Goal: Obtain resource: Download file/media

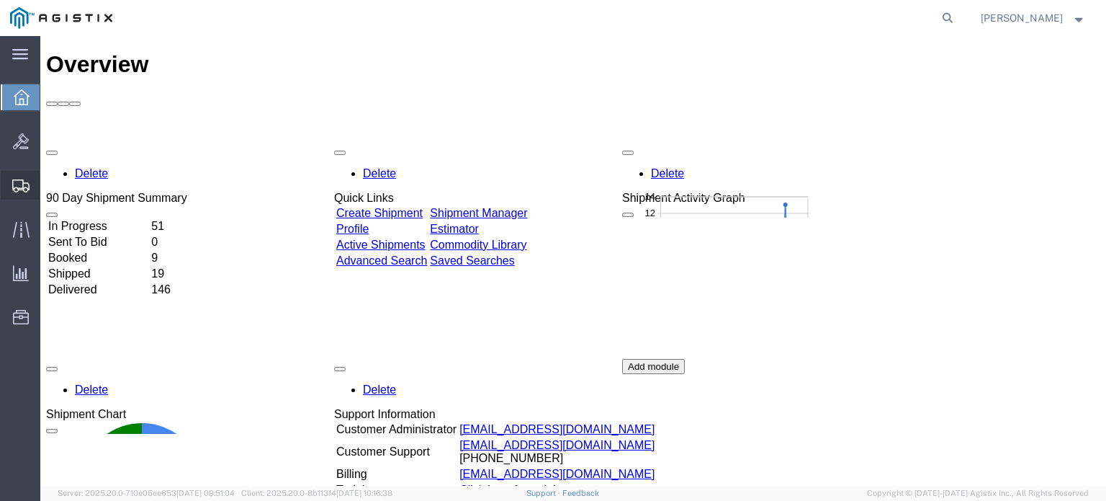
click at [50, 184] on span "Shipments" at bounding box center [45, 185] width 10 height 29
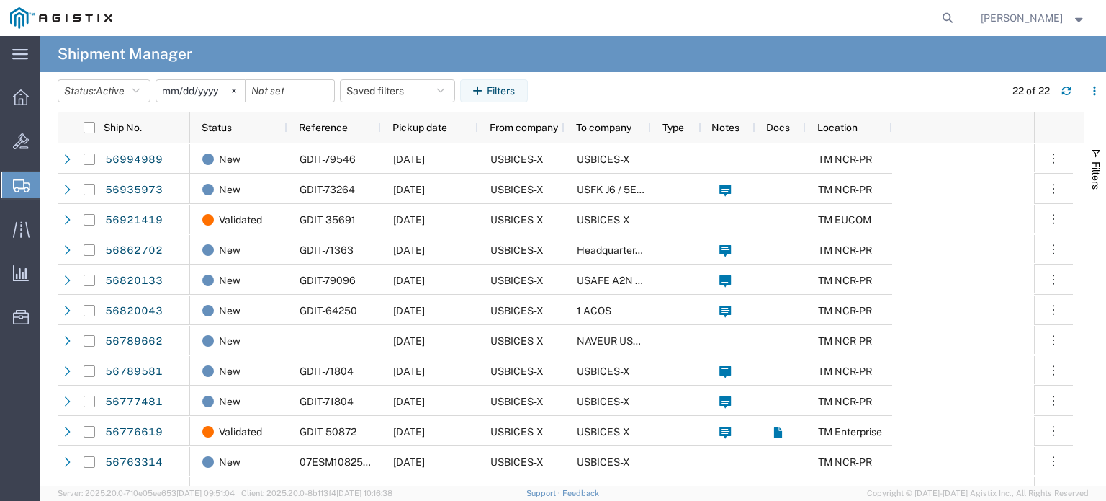
click at [194, 89] on input "[DATE]" at bounding box center [200, 91] width 89 height 22
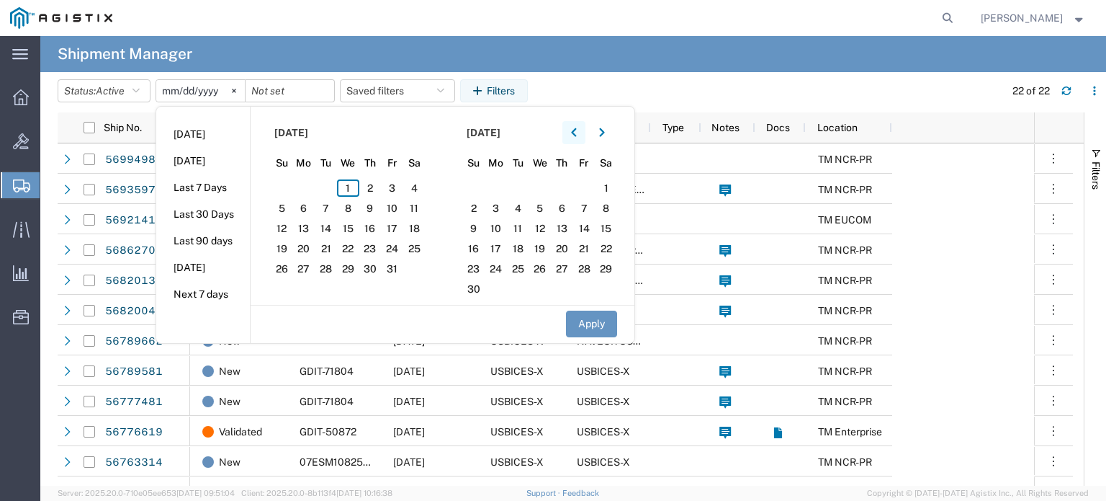
click at [577, 132] on icon "button" at bounding box center [574, 132] width 6 height 10
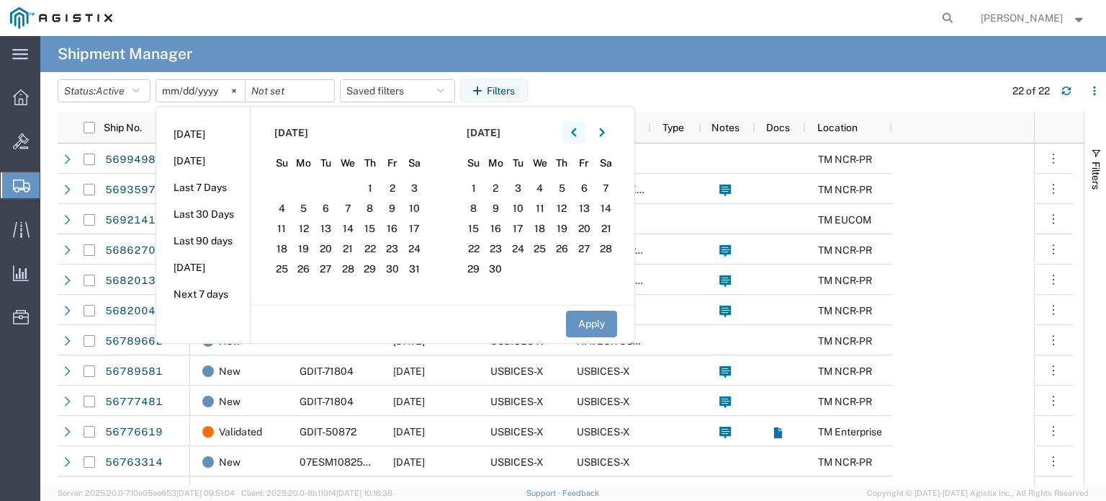
click at [577, 132] on icon "button" at bounding box center [574, 132] width 6 height 10
click at [583, 325] on button "Apply" at bounding box center [591, 323] width 51 height 27
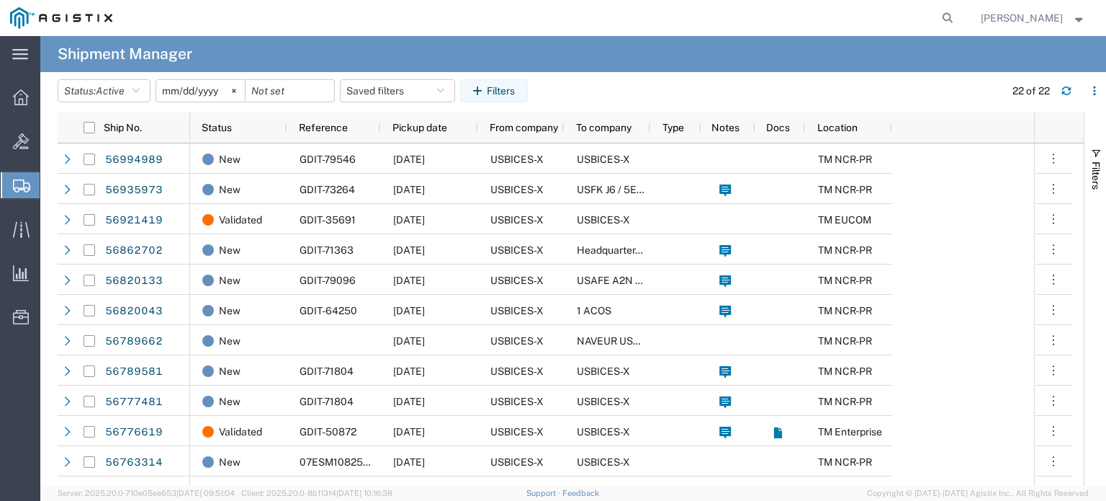
click at [326, 91] on div at bounding box center [290, 90] width 89 height 23
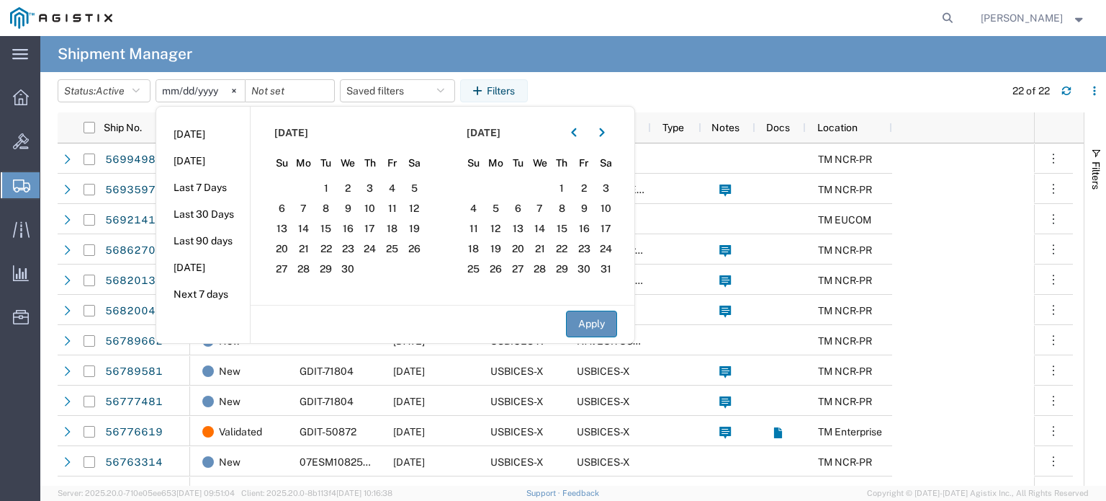
click at [586, 324] on button "Apply" at bounding box center [591, 323] width 51 height 27
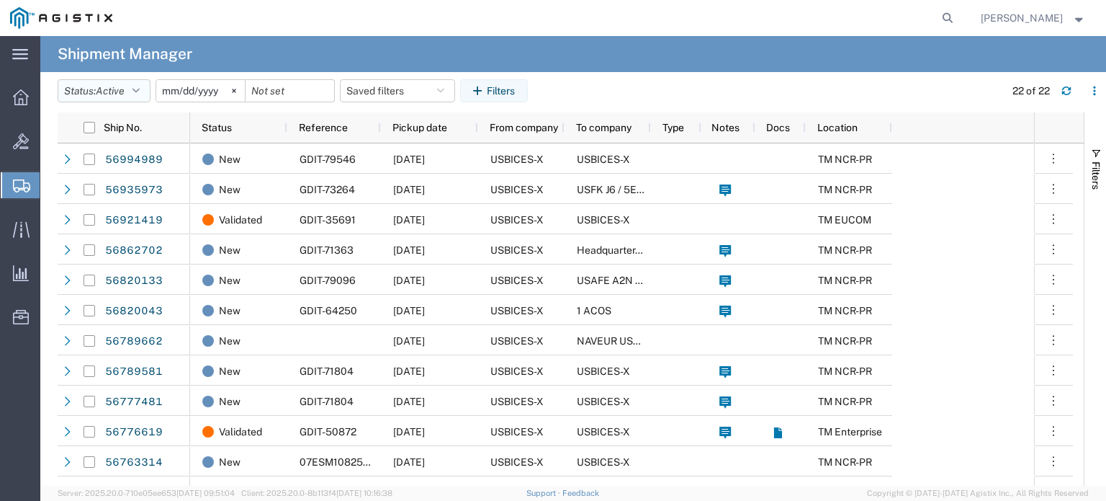
click at [145, 89] on button "Status: Active" at bounding box center [104, 90] width 93 height 23
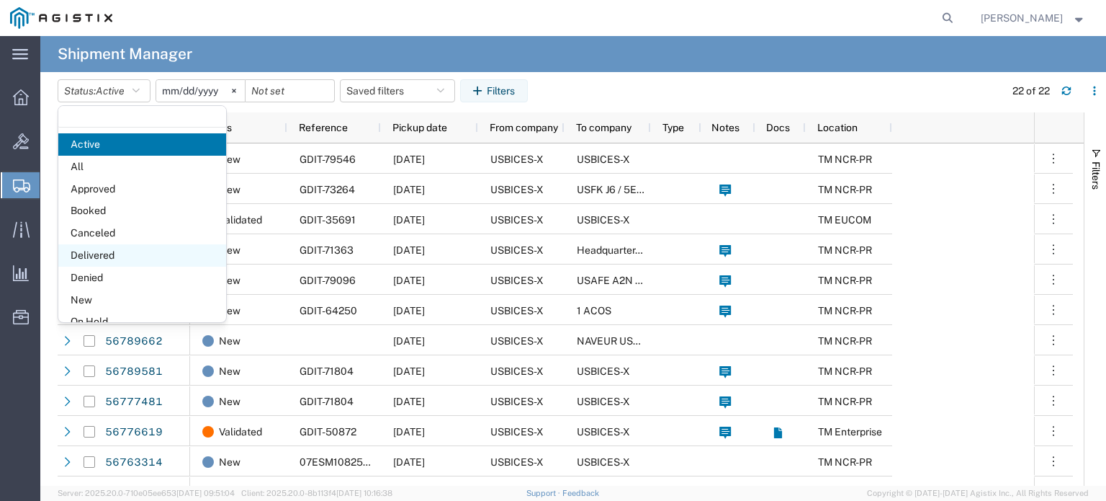
click at [127, 260] on span "Delivered" at bounding box center [142, 255] width 168 height 22
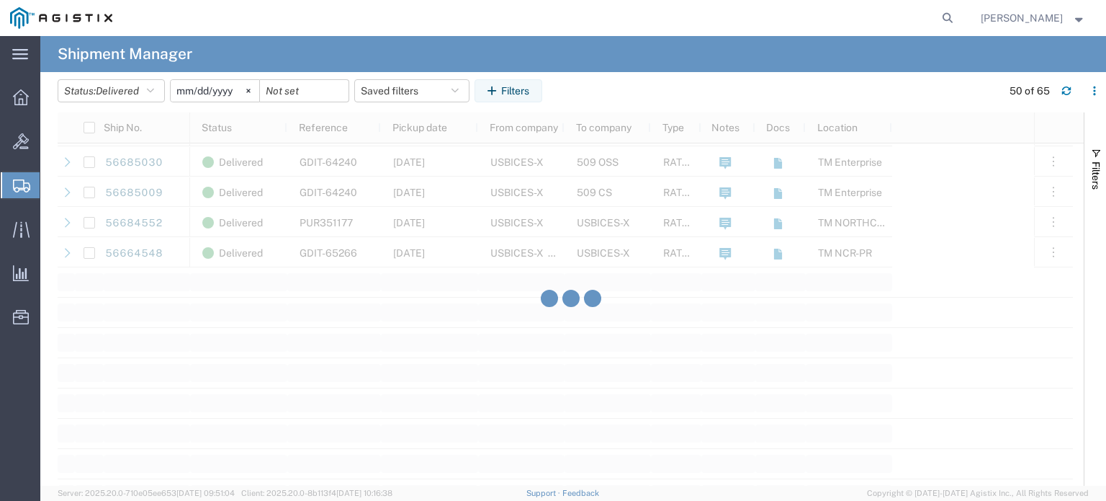
scroll to position [1440, 0]
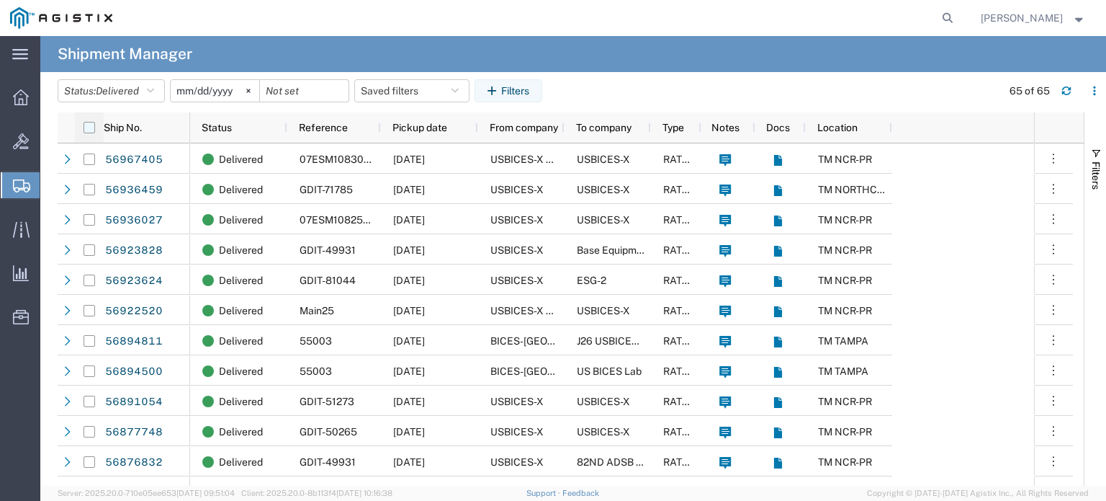
click at [92, 130] on input "checkbox" at bounding box center [90, 128] width 12 height 12
checkbox input "true"
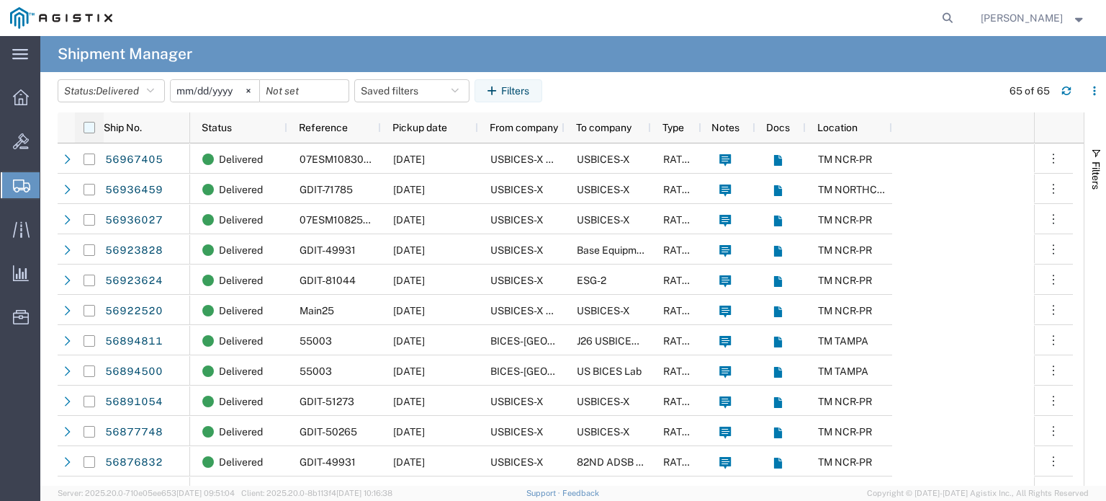
checkbox input "true"
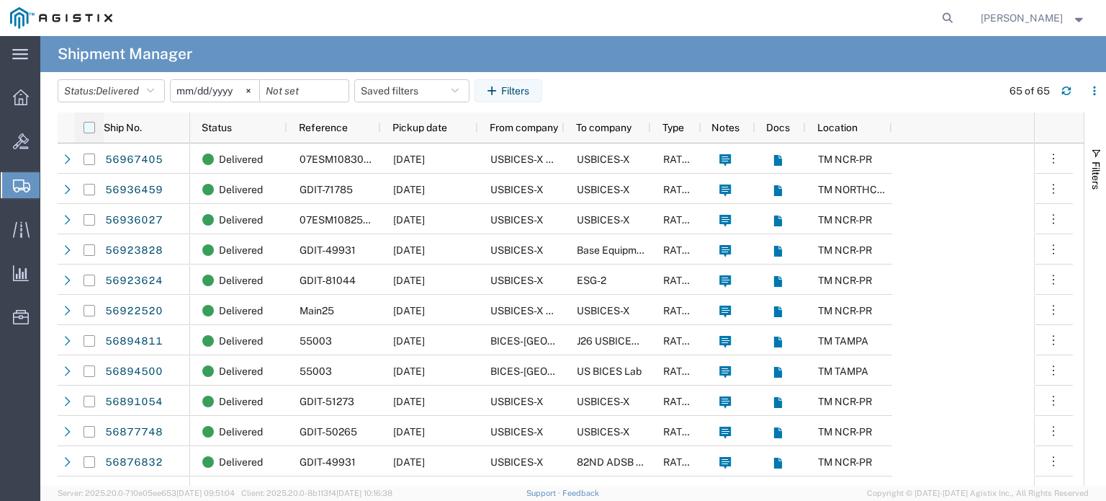
checkbox input "true"
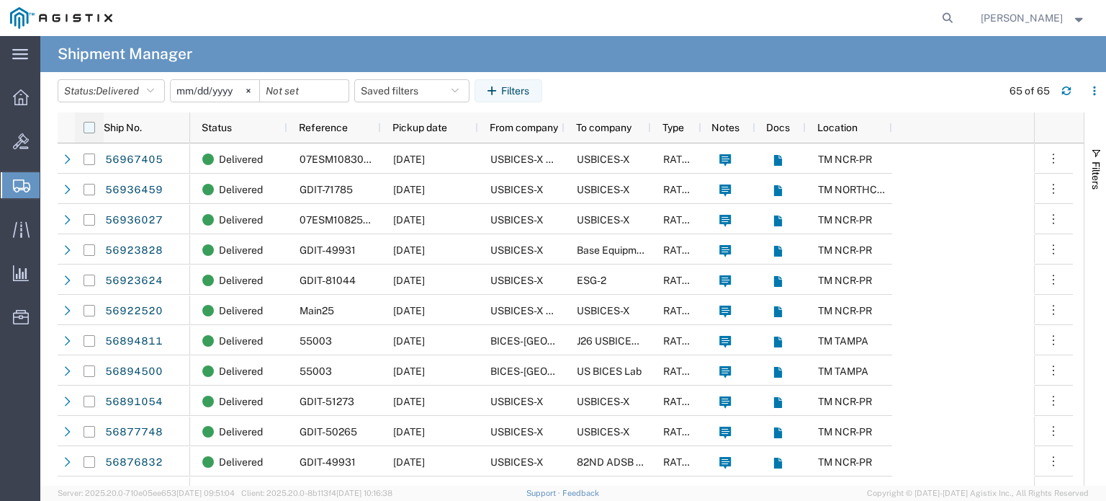
checkbox input "true"
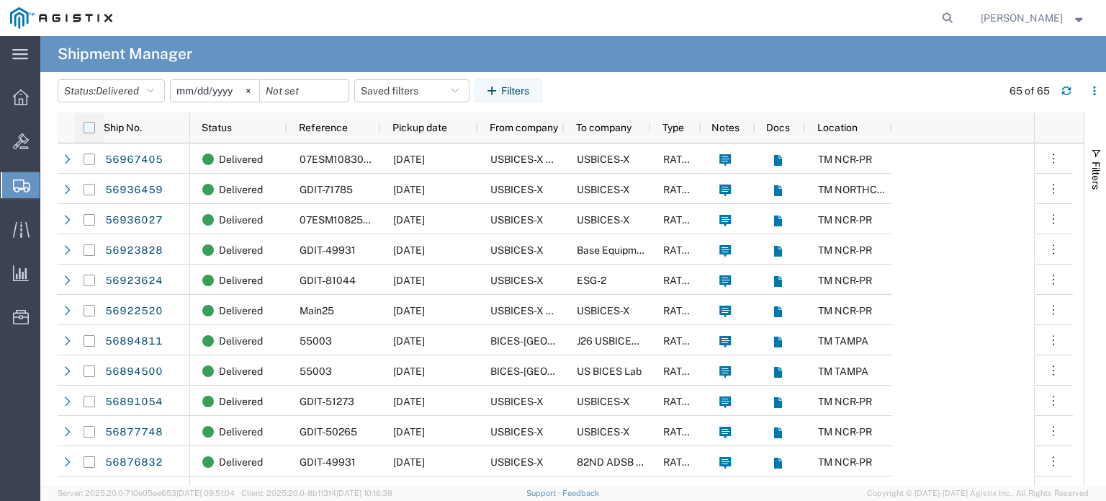
checkbox input "true"
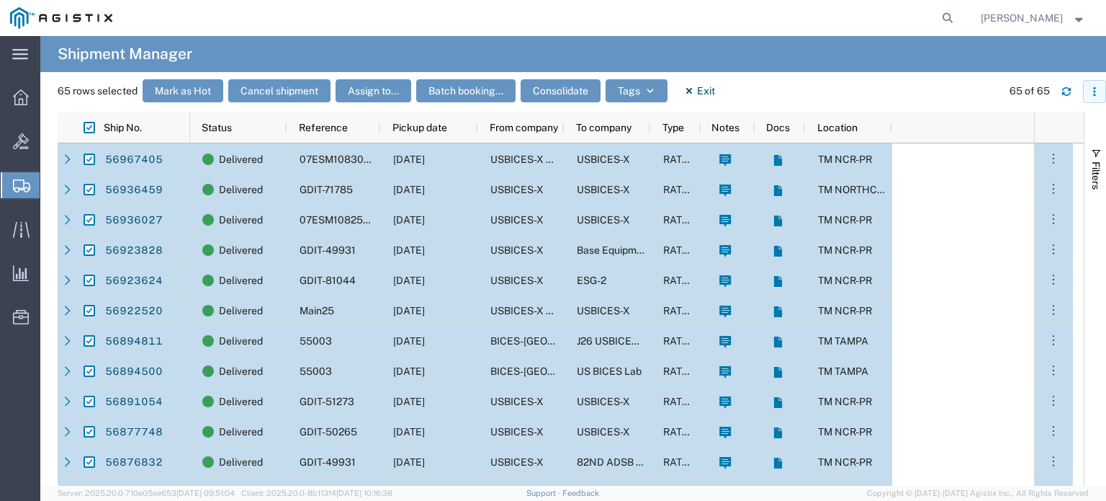
click at [1099, 94] on icon "button" at bounding box center [1095, 91] width 10 height 10
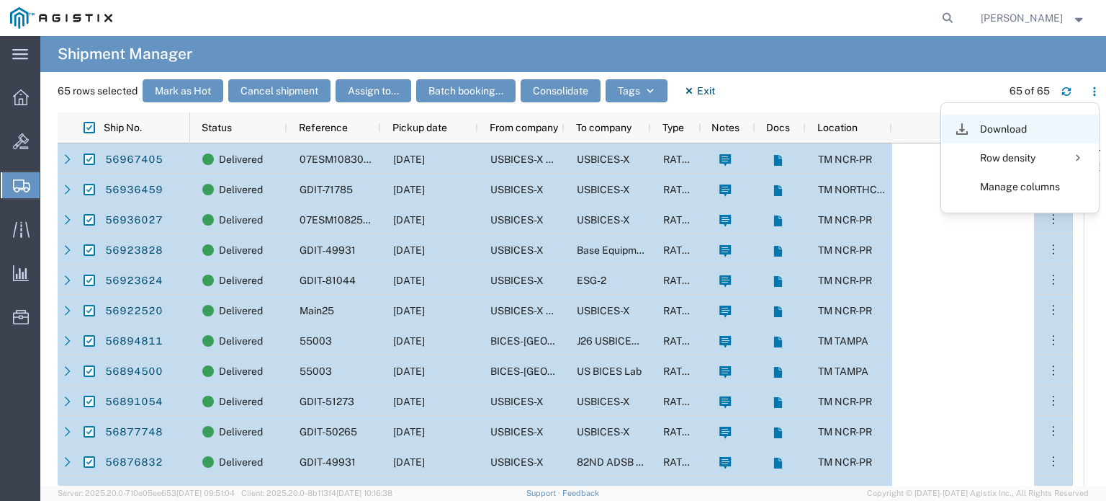
click at [1031, 127] on div "Download" at bounding box center [1020, 129] width 80 height 29
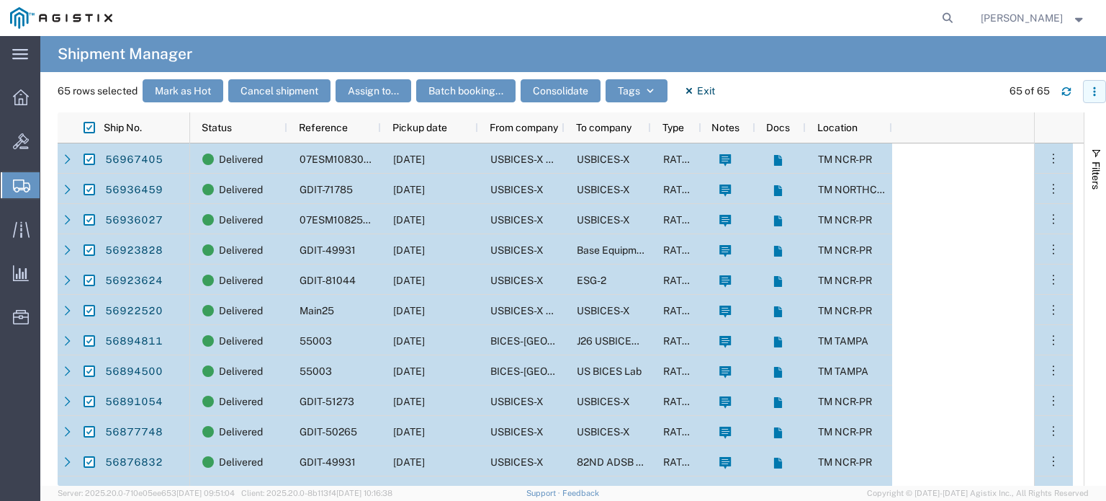
click at [1095, 88] on icon "button" at bounding box center [1095, 91] width 10 height 10
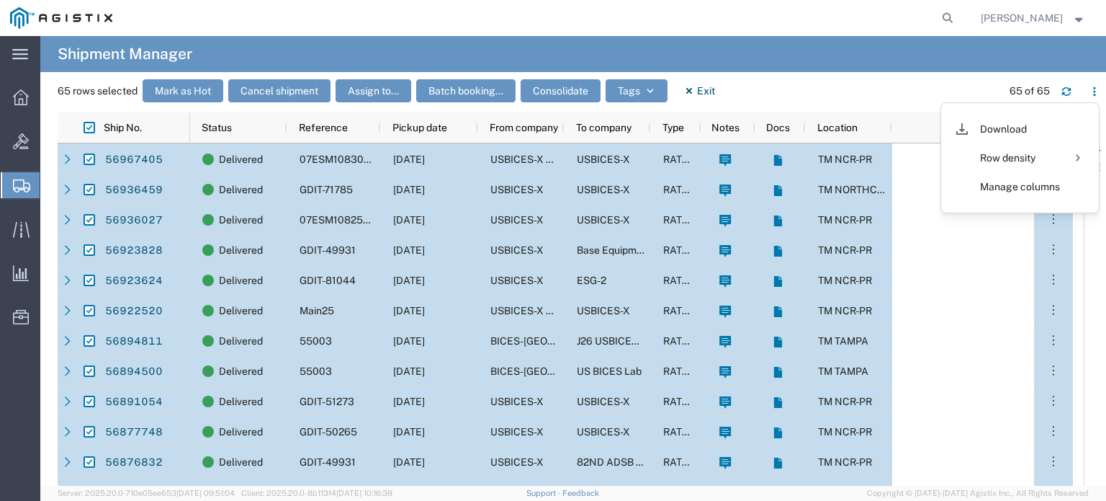
click at [884, 86] on div "65 rows selected Mark as Hot Cancel shipment Assign to... Batch booking... Cons…" at bounding box center [582, 95] width 1049 height 33
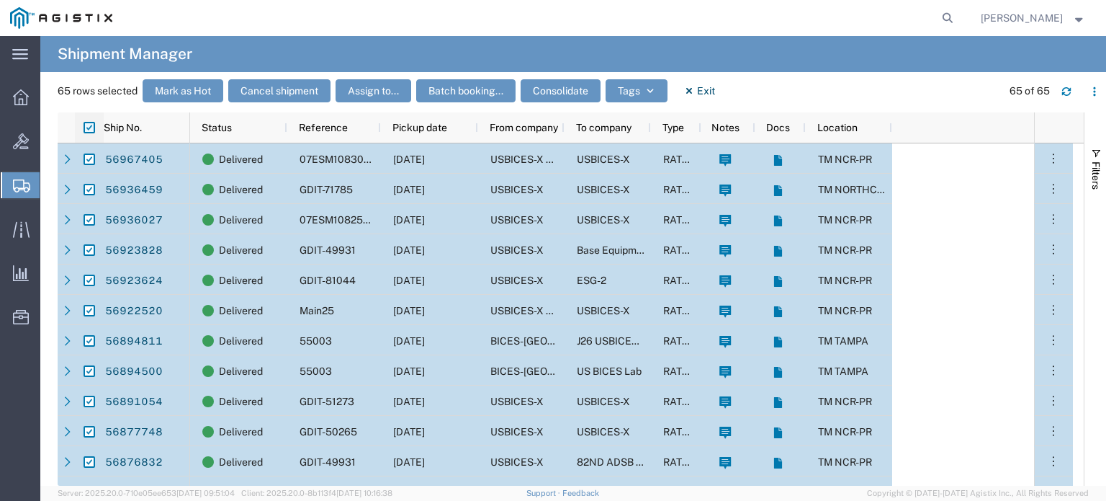
click at [86, 128] on input "checkbox" at bounding box center [90, 128] width 12 height 12
checkbox input "false"
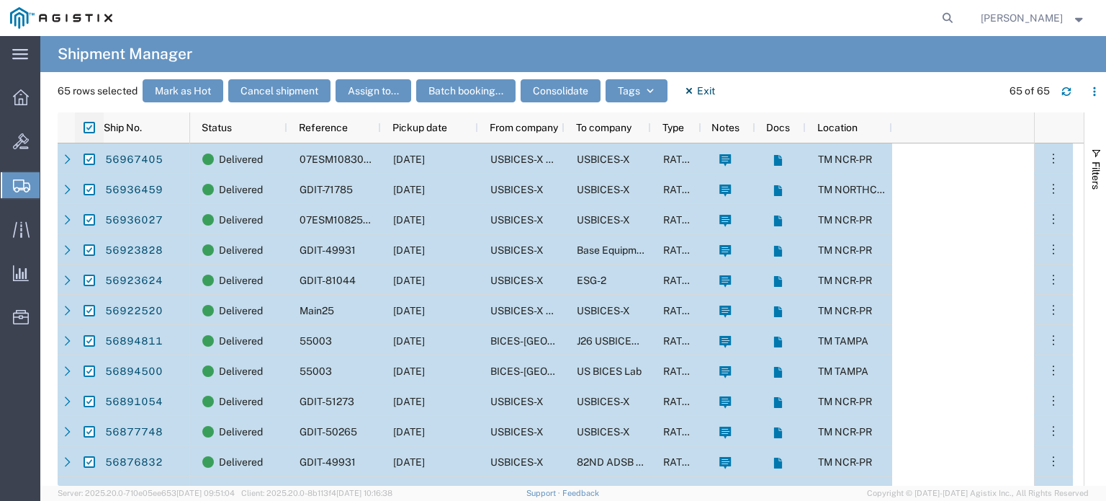
checkbox input "false"
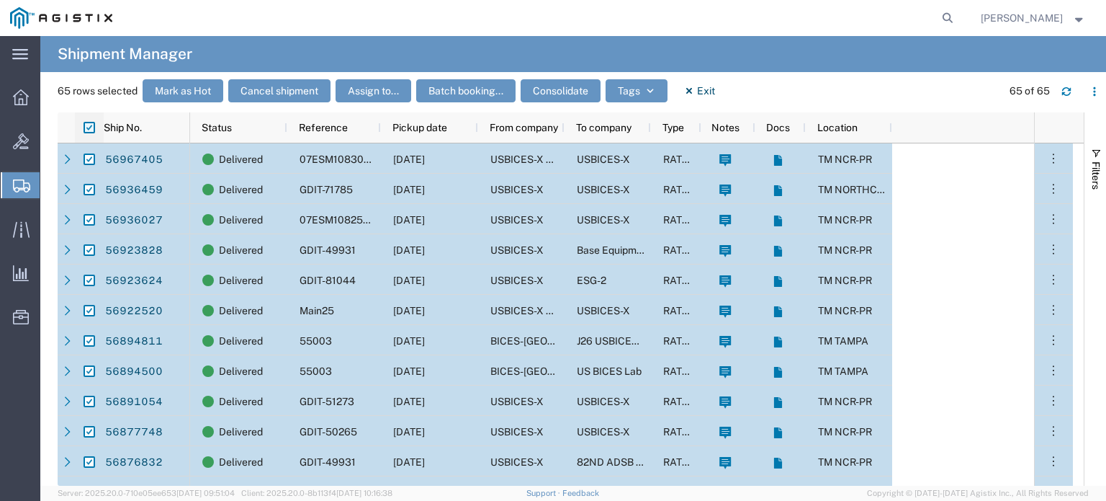
checkbox input "false"
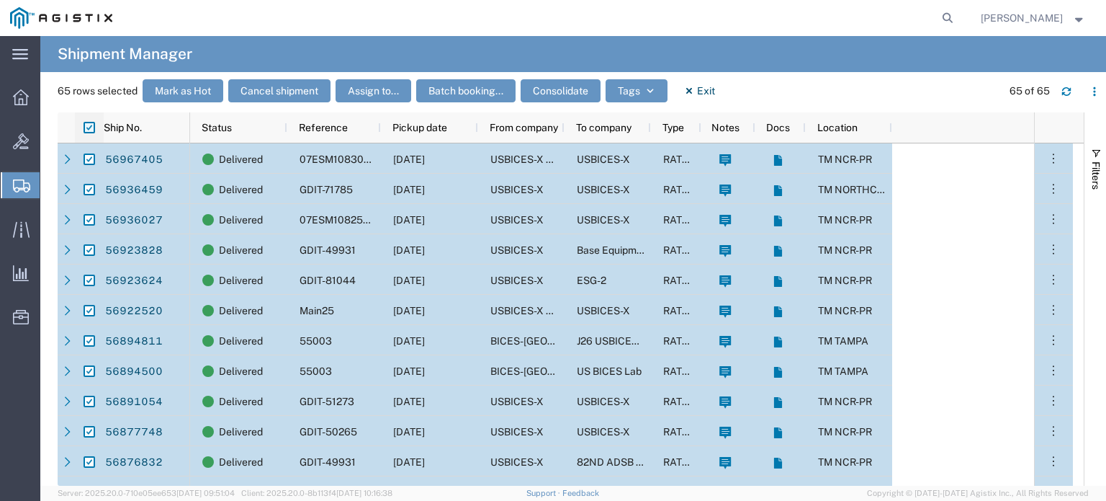
checkbox input "false"
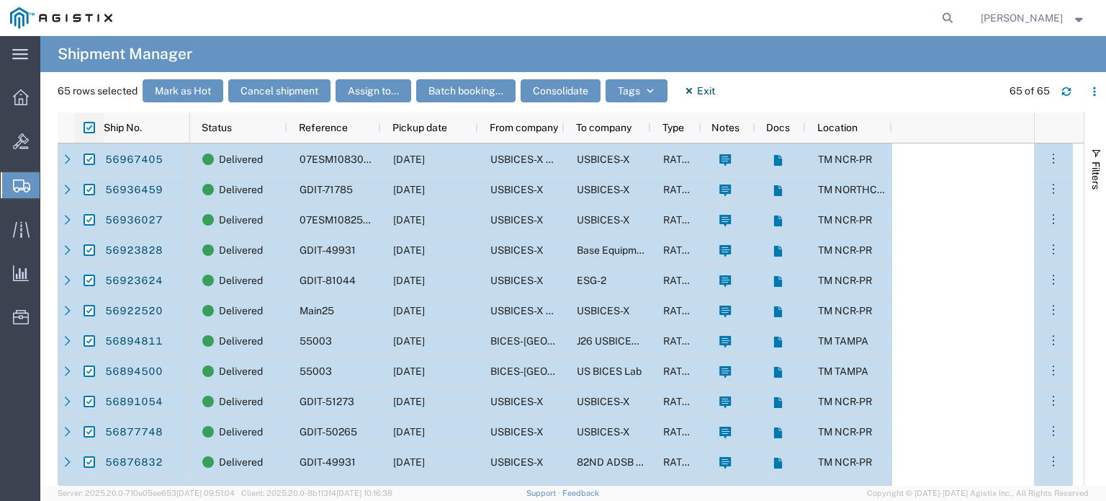
checkbox input "false"
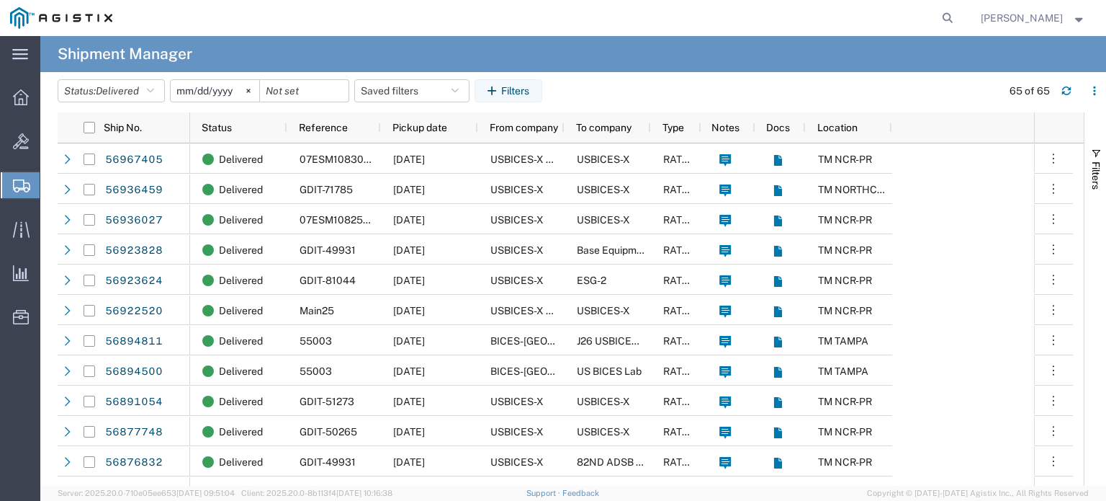
click at [230, 93] on input "[DATE]" at bounding box center [215, 91] width 89 height 22
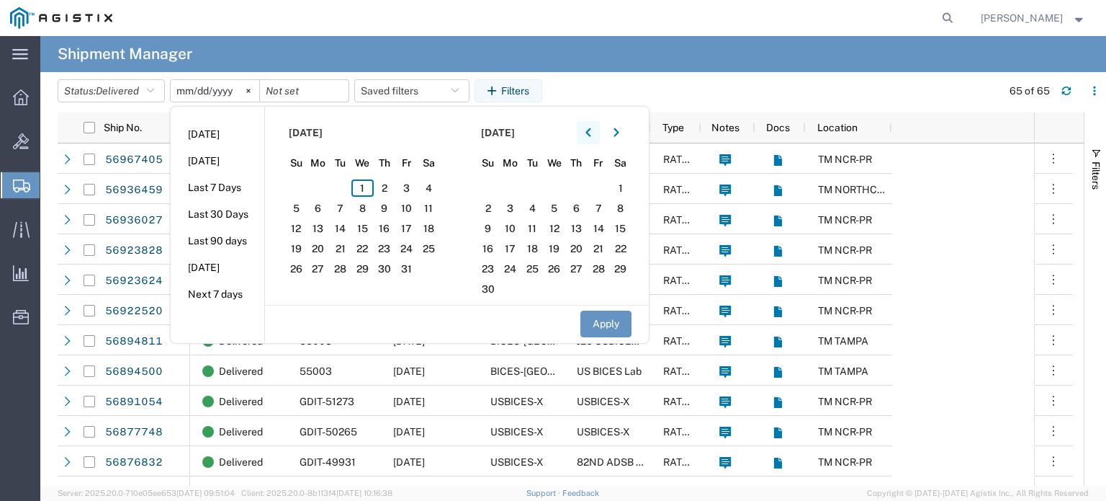
click at [591, 131] on icon "button" at bounding box center [589, 132] width 6 height 10
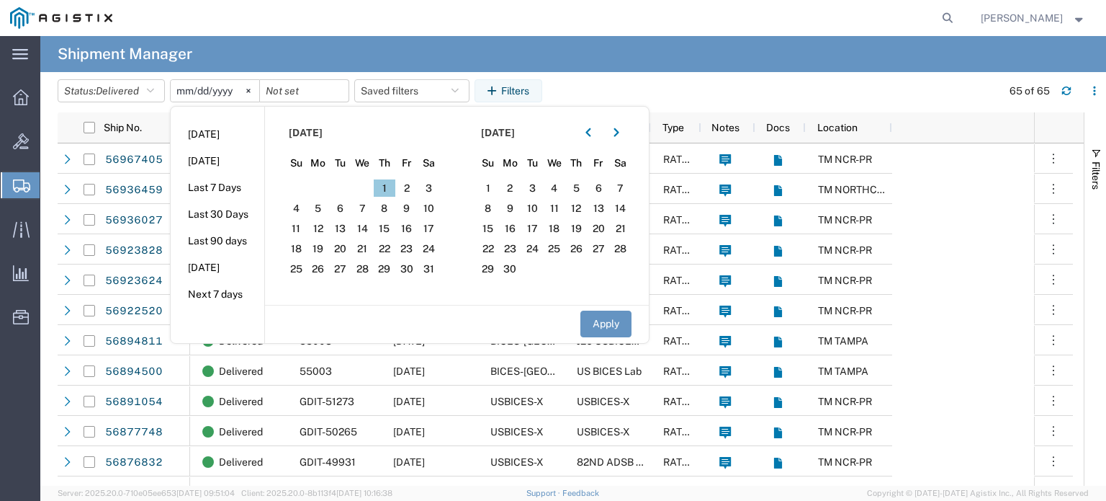
click at [388, 190] on span "1" at bounding box center [385, 187] width 22 height 17
click at [608, 318] on button "Apply" at bounding box center [605, 323] width 51 height 27
type input "[DATE]"
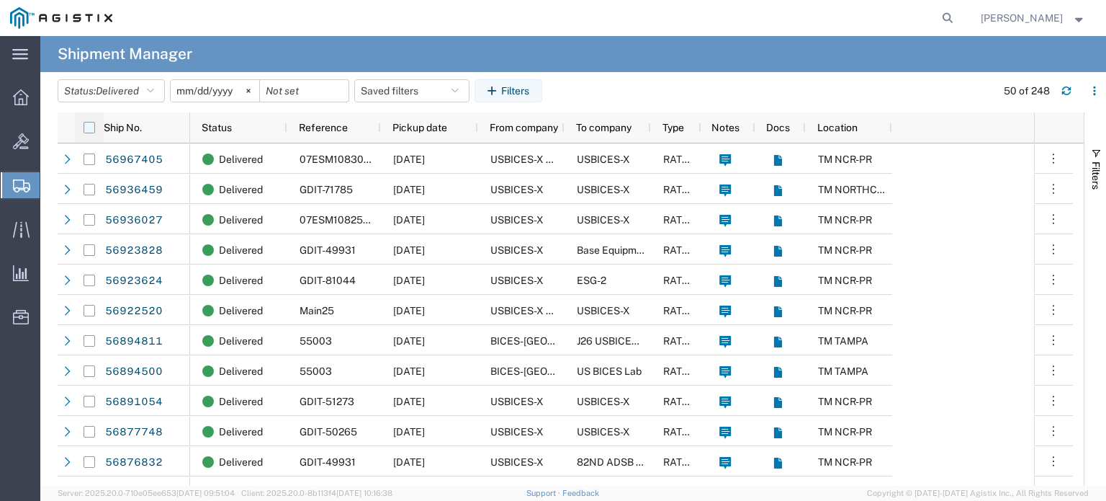
click at [89, 125] on input "checkbox" at bounding box center [90, 128] width 12 height 12
checkbox input "true"
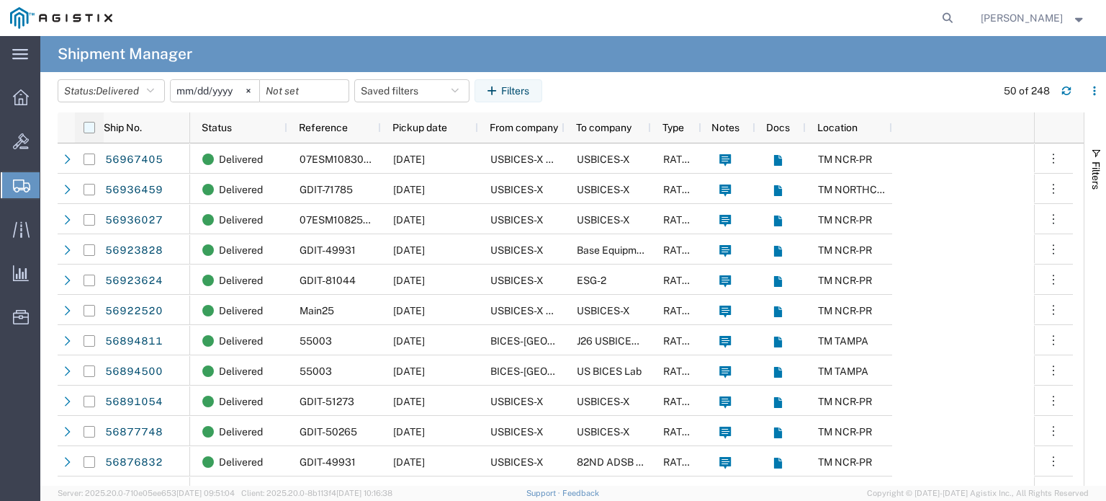
checkbox input "true"
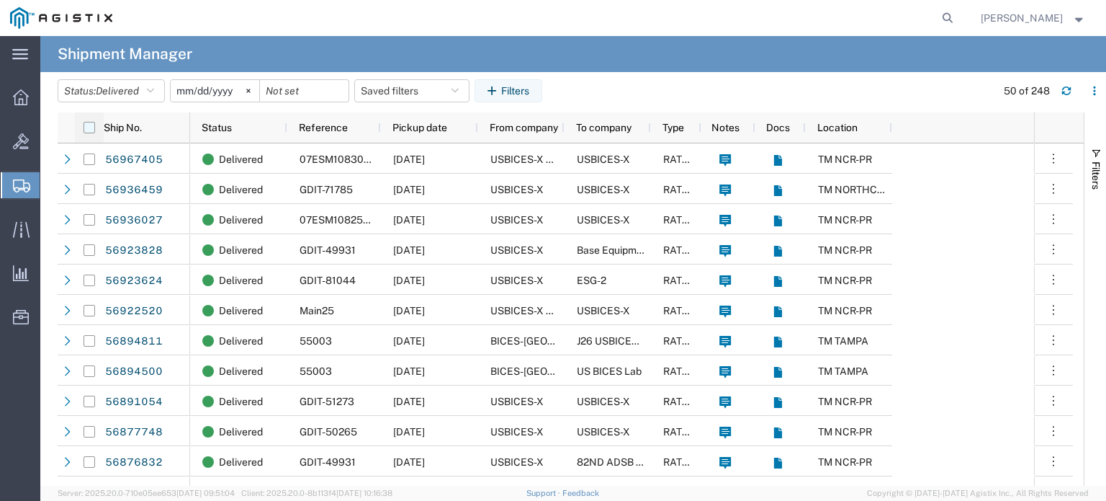
checkbox input "true"
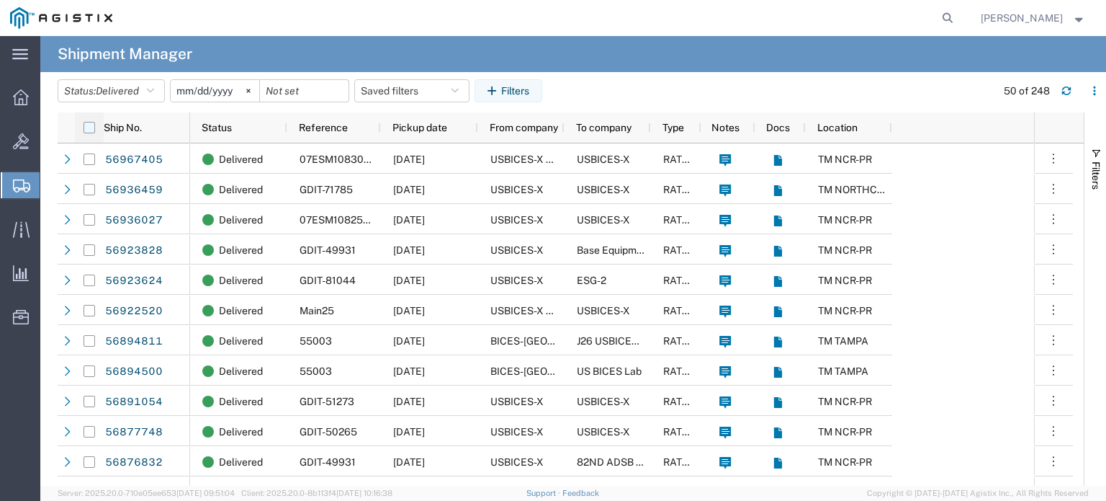
checkbox input "true"
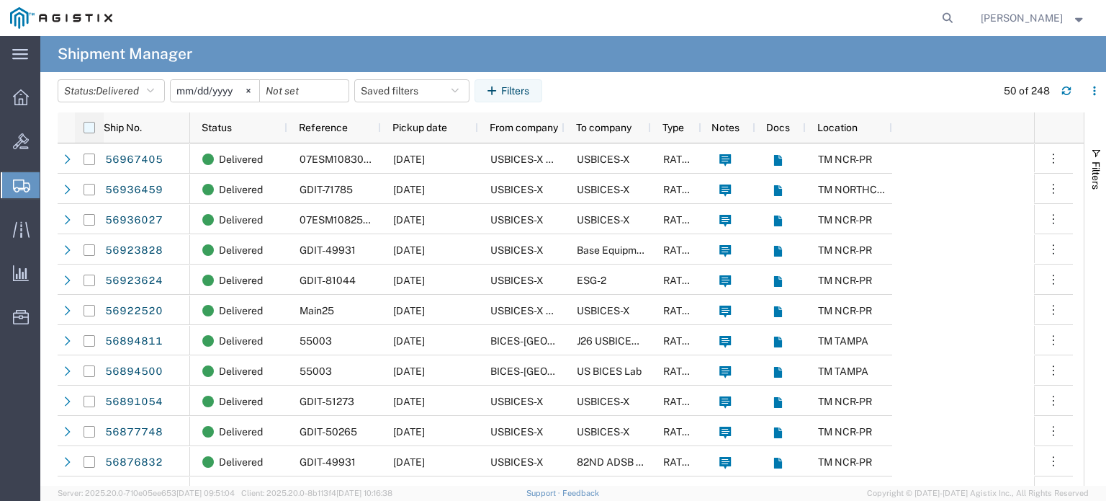
checkbox input "true"
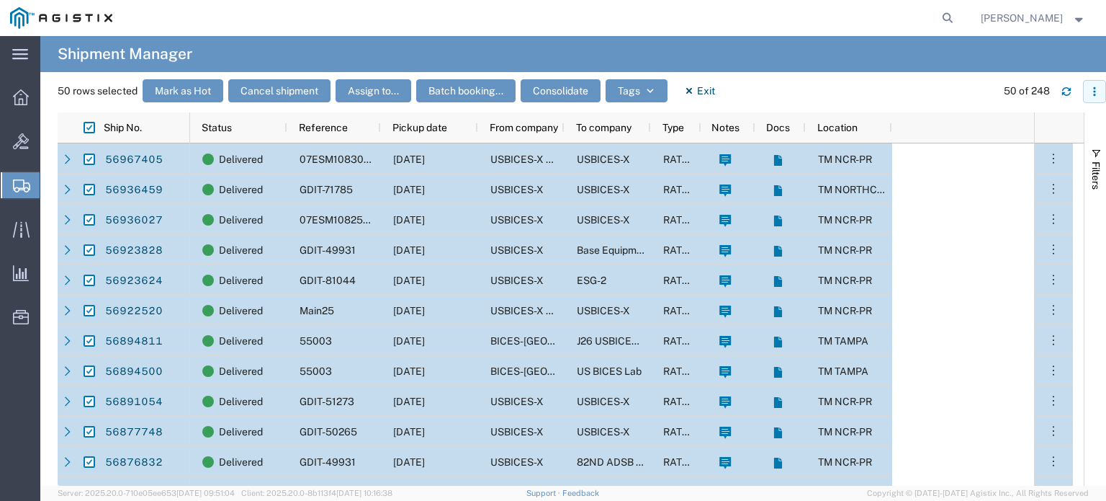
click at [1100, 91] on button "button" at bounding box center [1094, 91] width 23 height 23
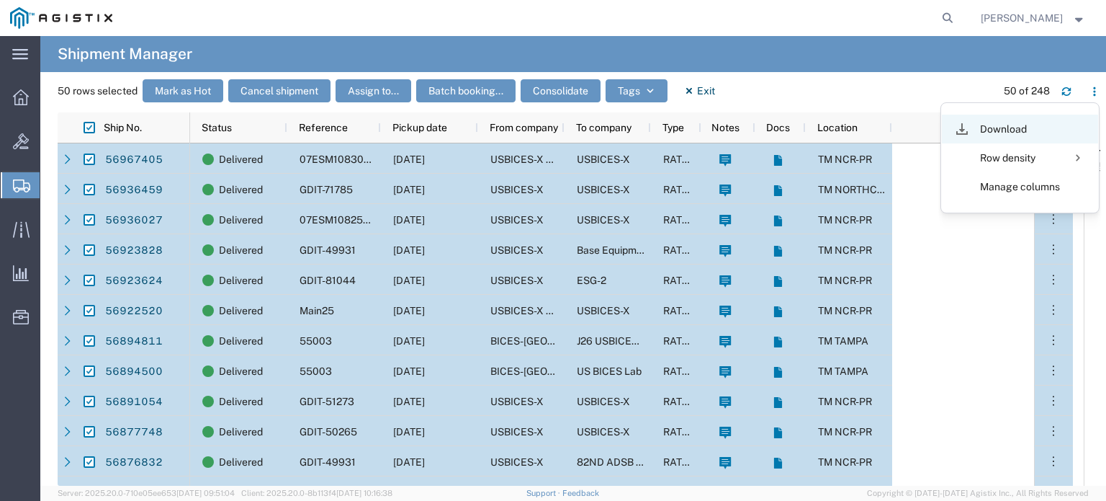
click at [1060, 124] on li "Download" at bounding box center [1020, 129] width 156 height 29
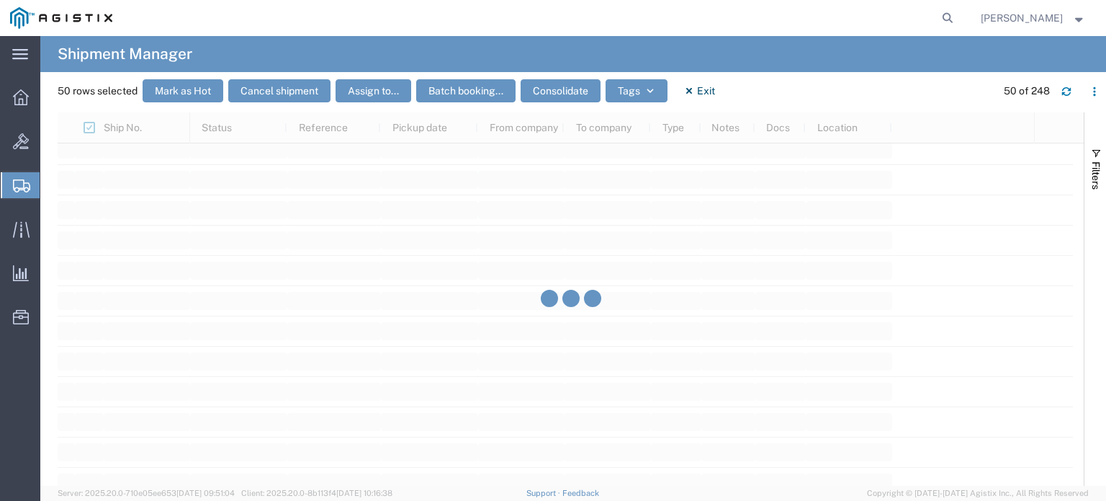
scroll to position [4398, 0]
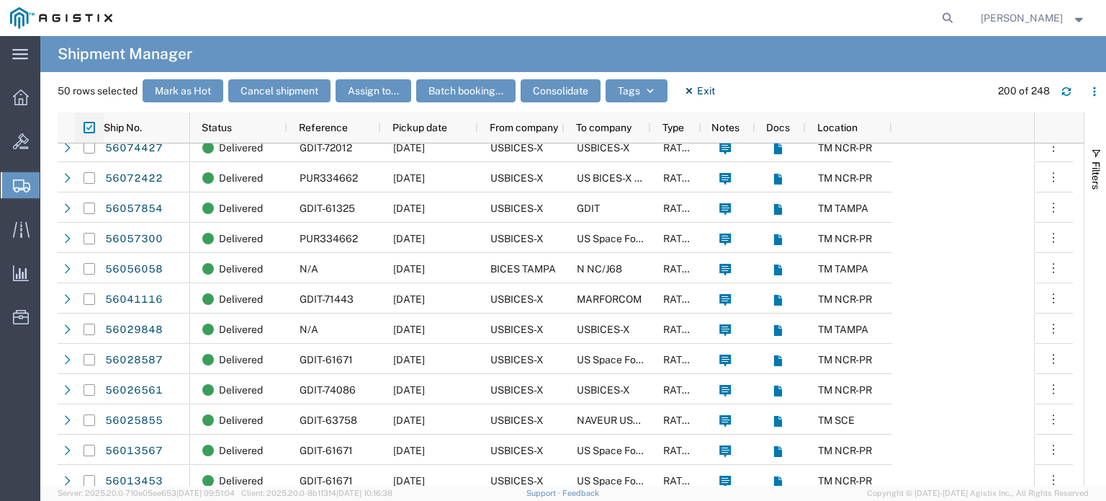
click at [87, 125] on input "checkbox" at bounding box center [90, 128] width 12 height 12
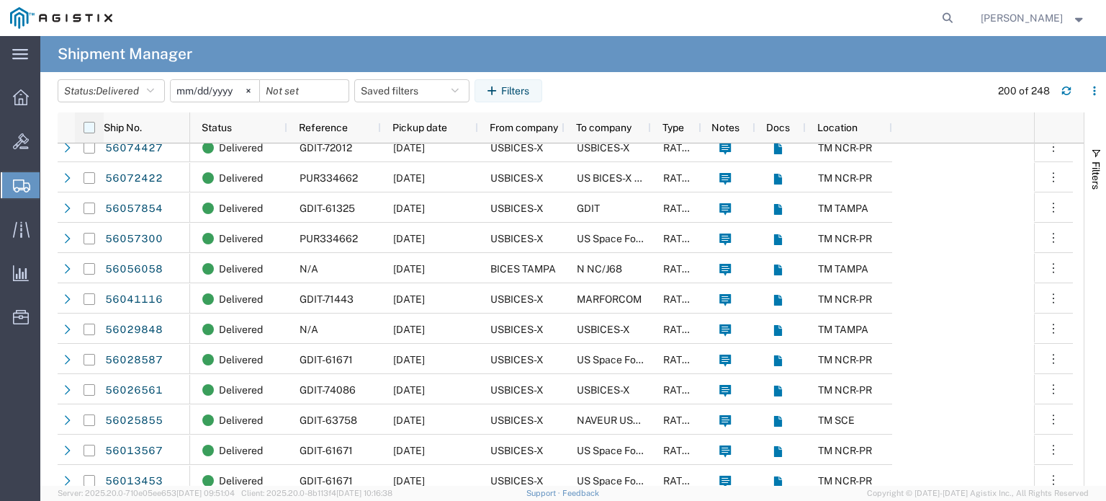
click at [87, 125] on input "checkbox" at bounding box center [90, 128] width 12 height 12
checkbox input "true"
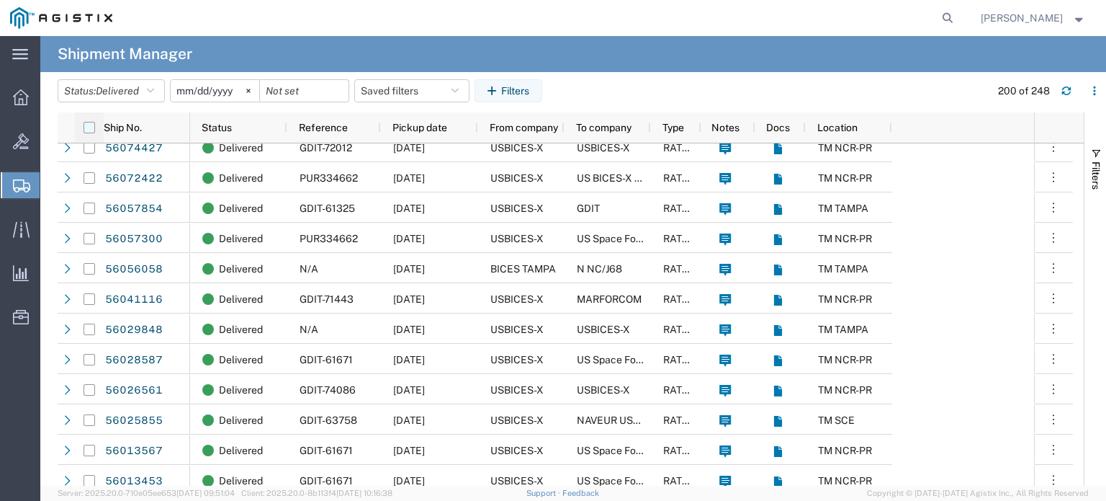
checkbox input "true"
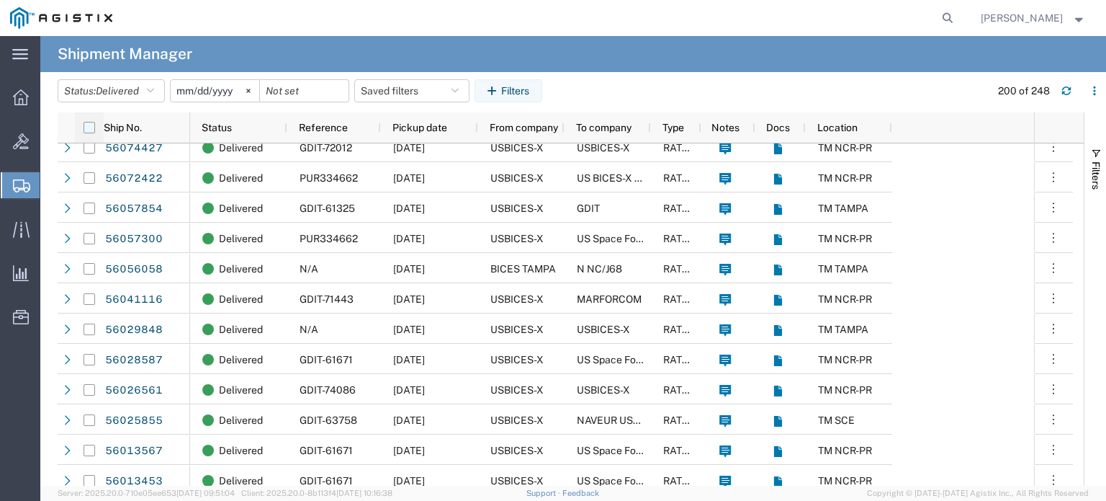
checkbox input "true"
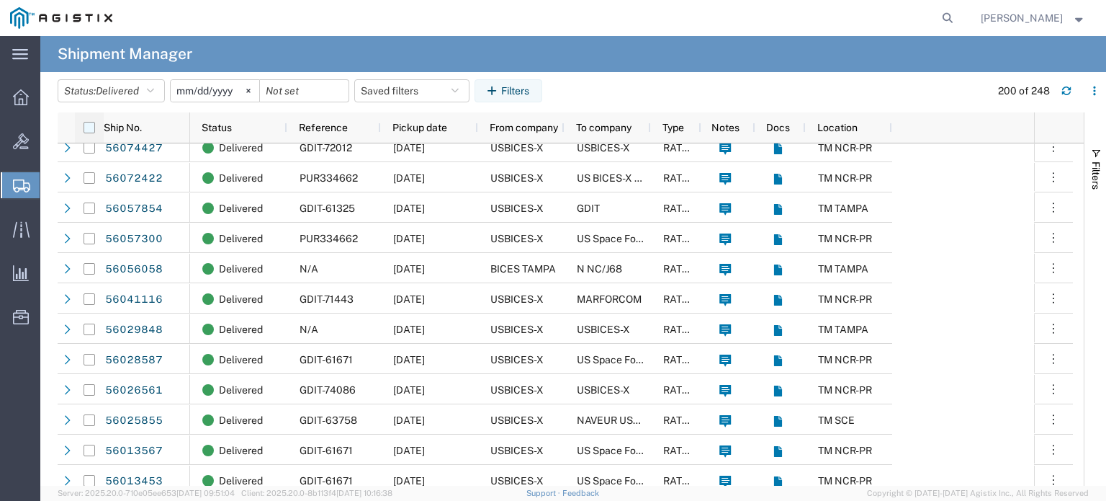
checkbox input "true"
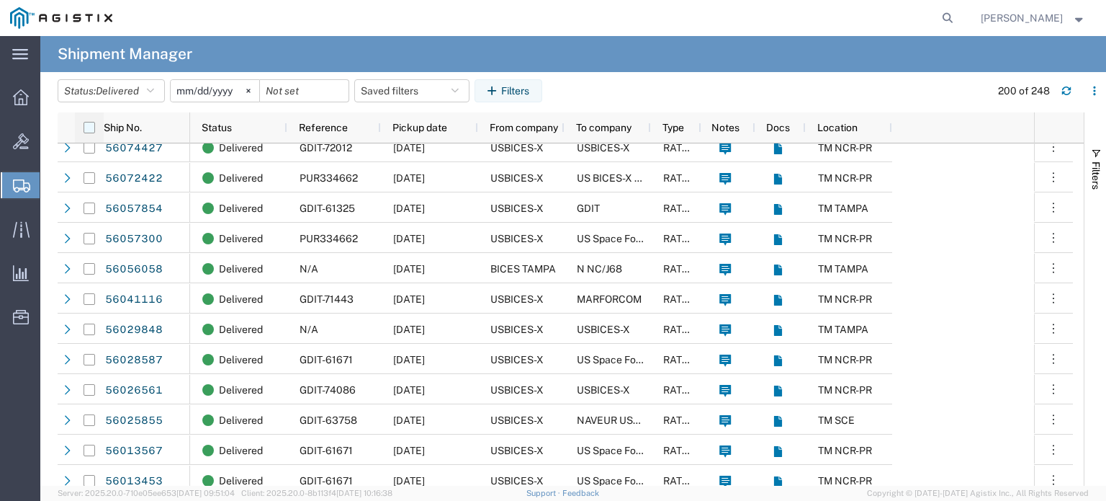
checkbox input "true"
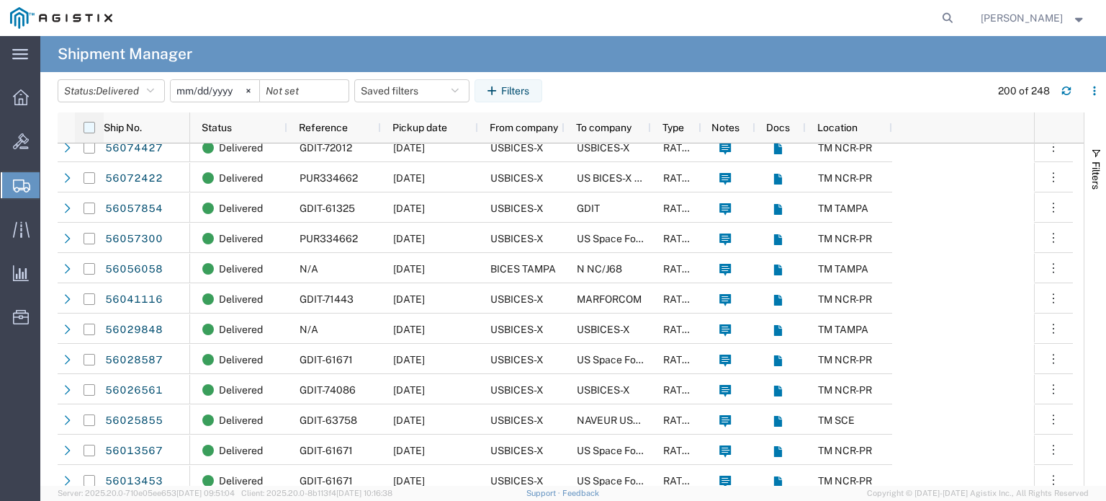
checkbox input "true"
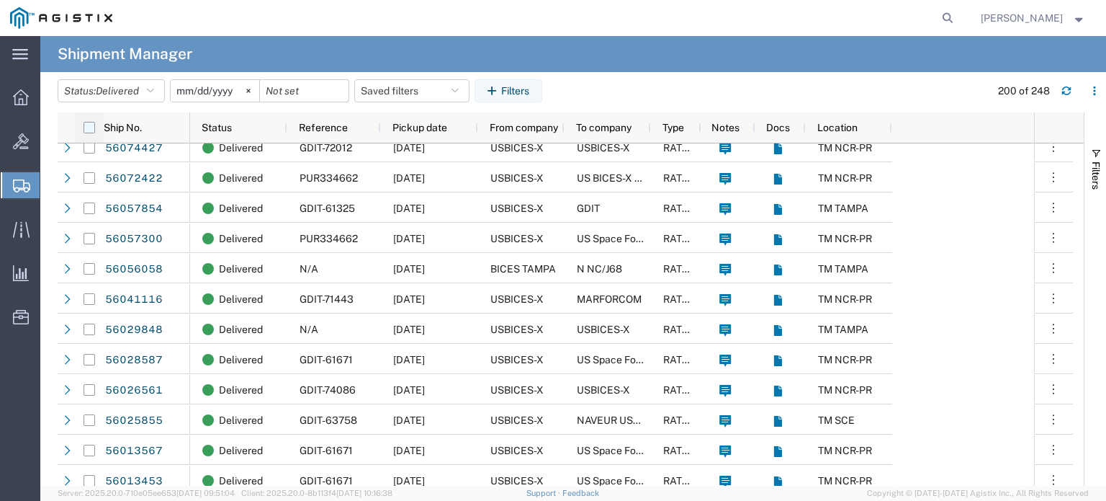
checkbox input "true"
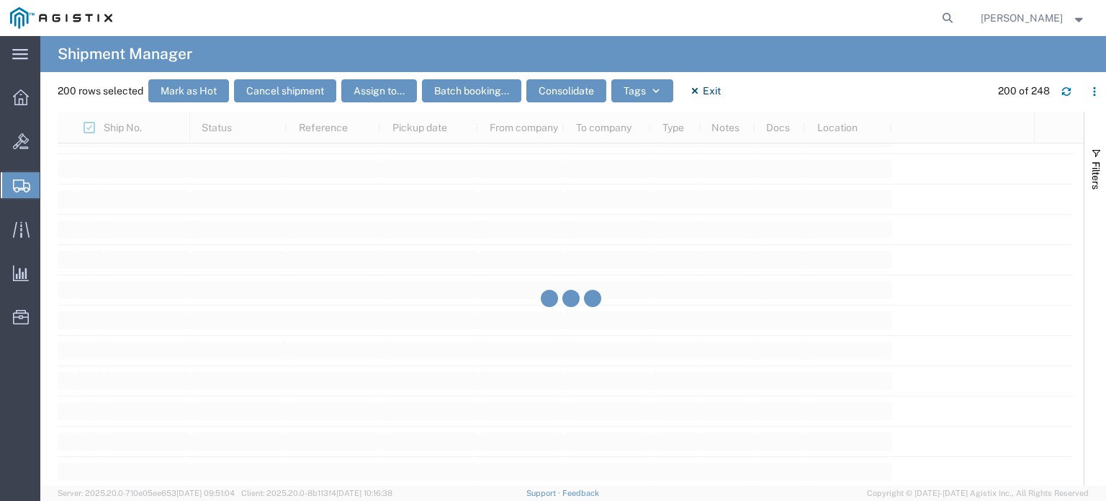
scroll to position [7159, 0]
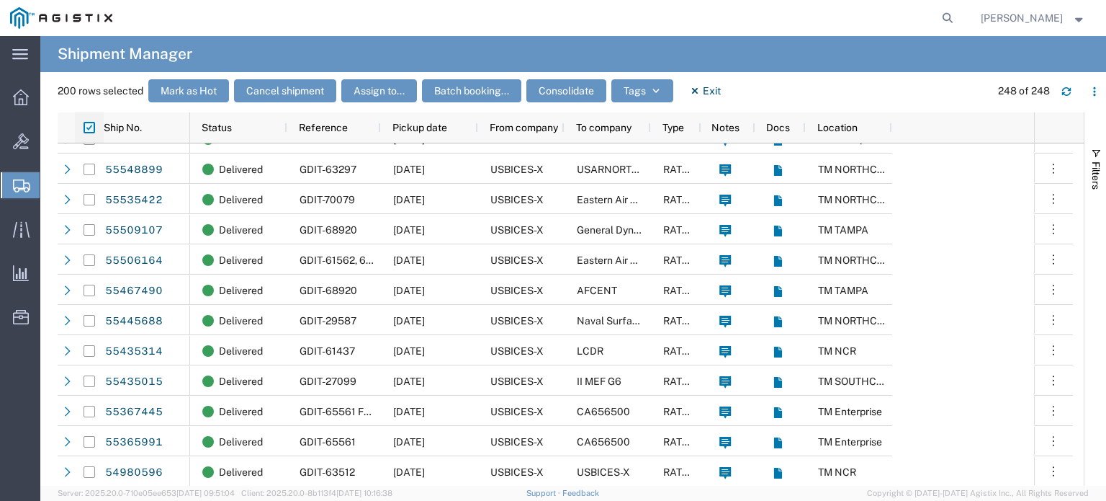
click at [89, 129] on input "checkbox" at bounding box center [90, 128] width 12 height 12
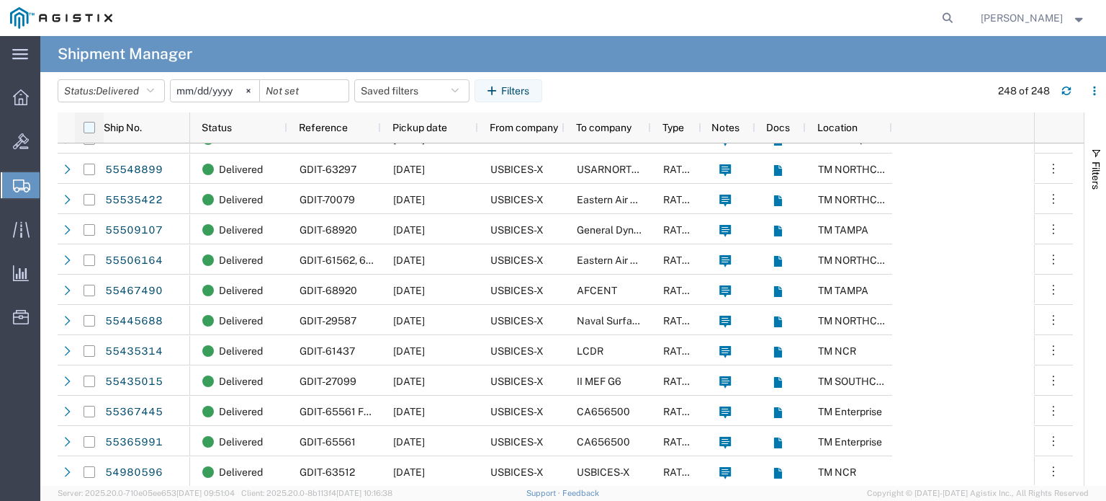
click at [89, 129] on input "checkbox" at bounding box center [90, 128] width 12 height 12
checkbox input "true"
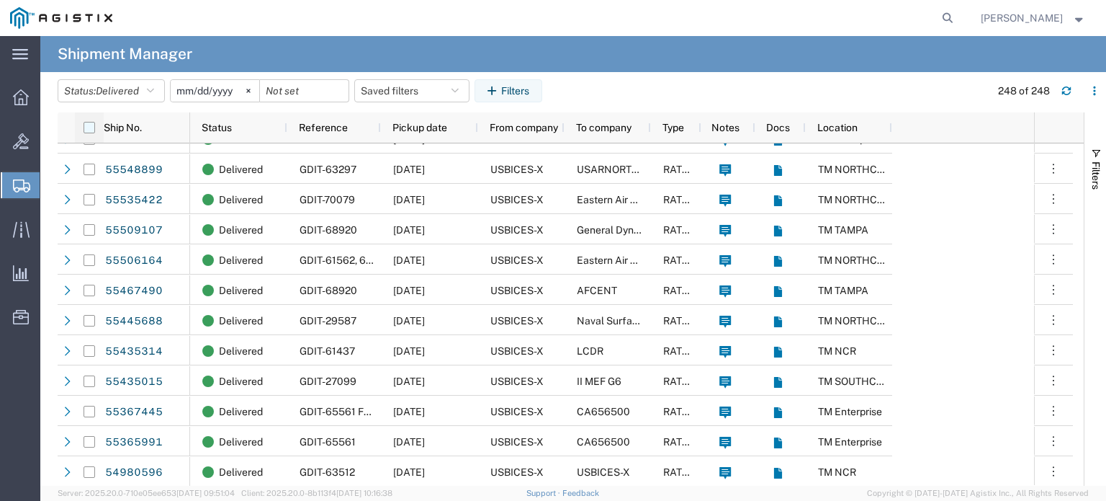
checkbox input "true"
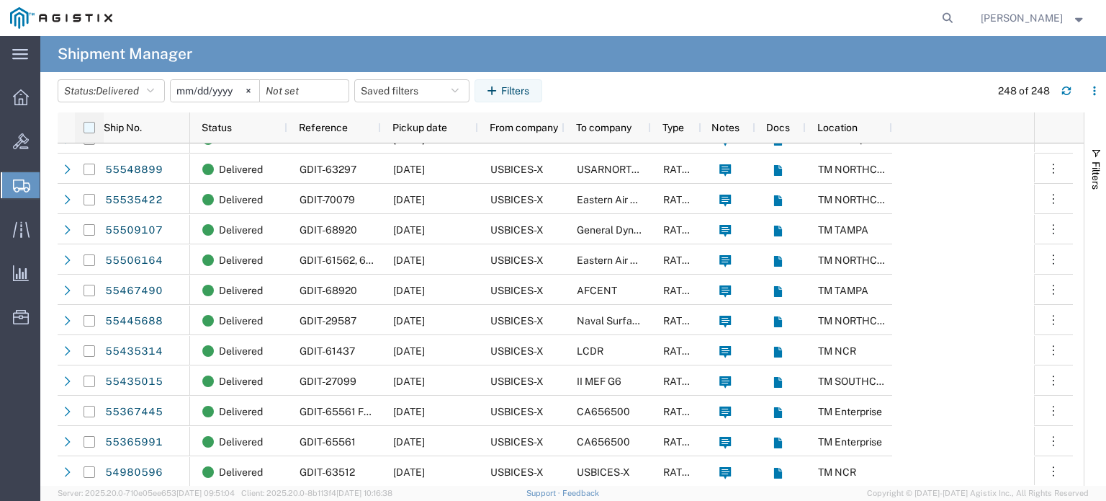
checkbox input "true"
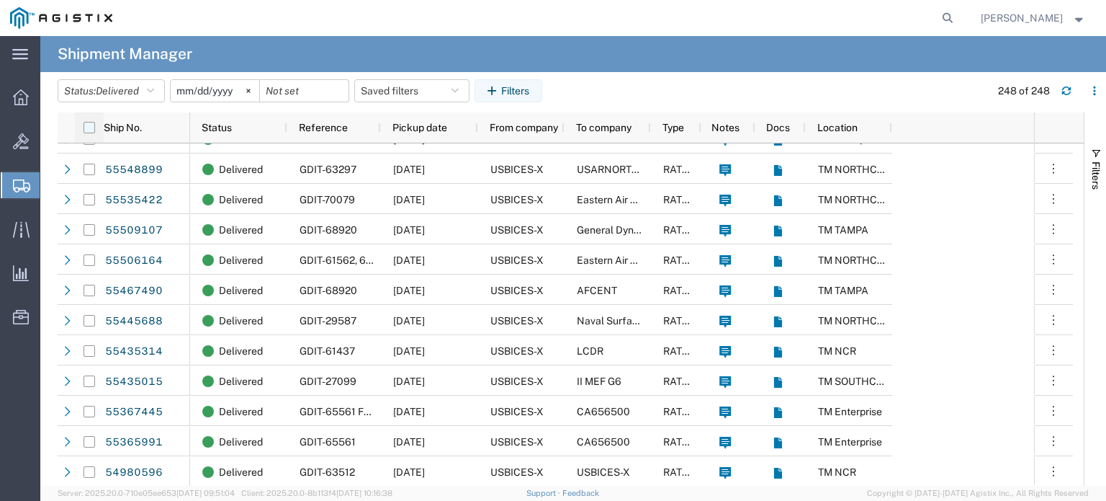
checkbox input "true"
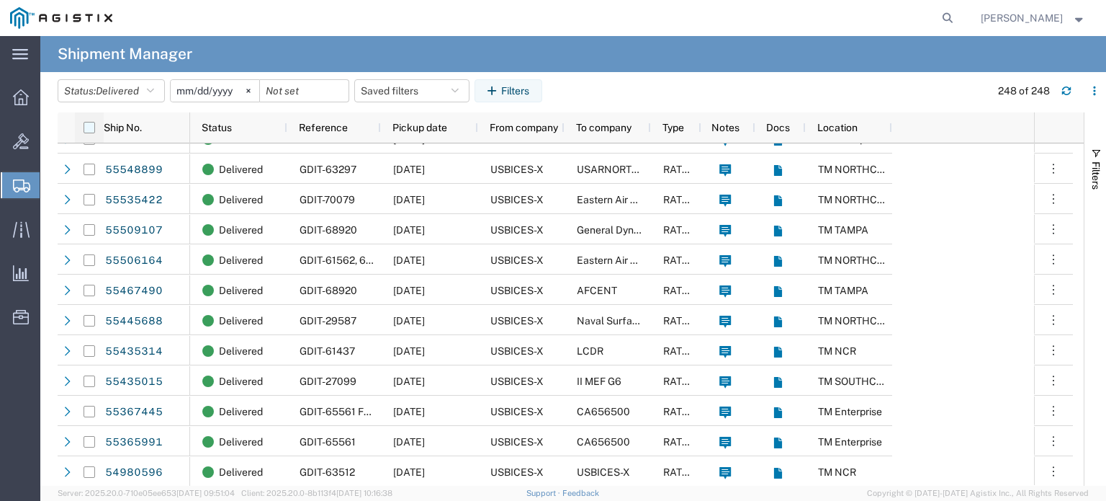
checkbox input "true"
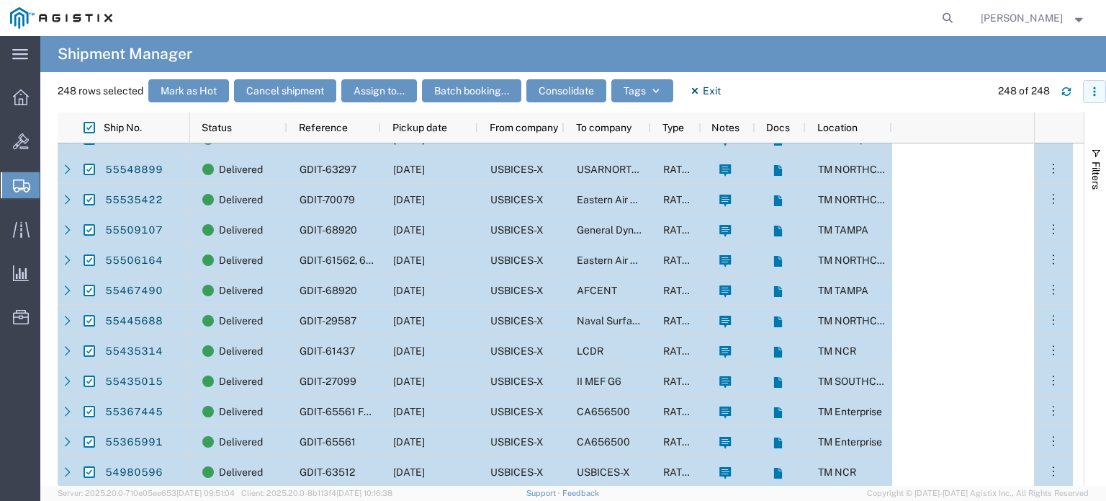
click at [1097, 91] on icon "button" at bounding box center [1095, 91] width 10 height 10
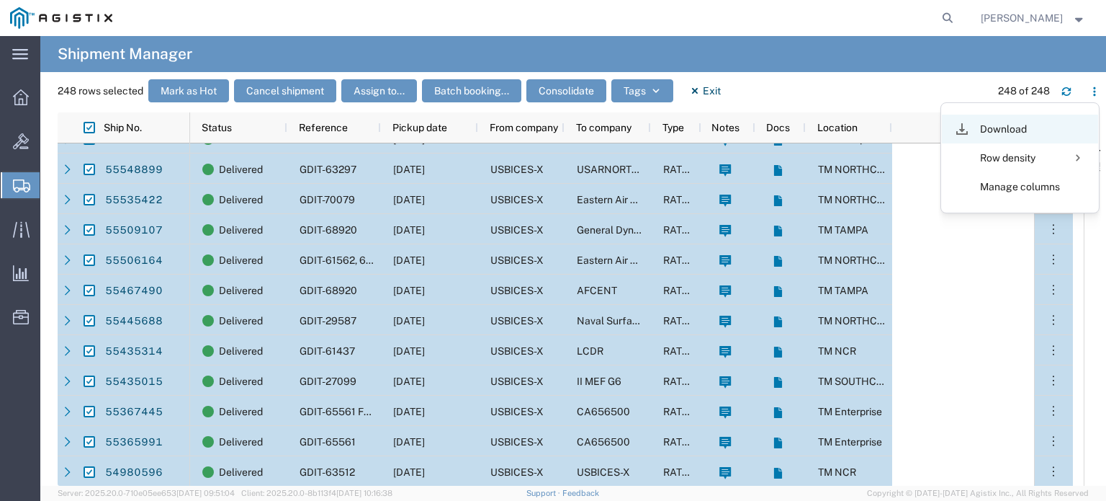
click at [1026, 127] on div "Download" at bounding box center [1020, 129] width 80 height 29
